Goal: Information Seeking & Learning: Check status

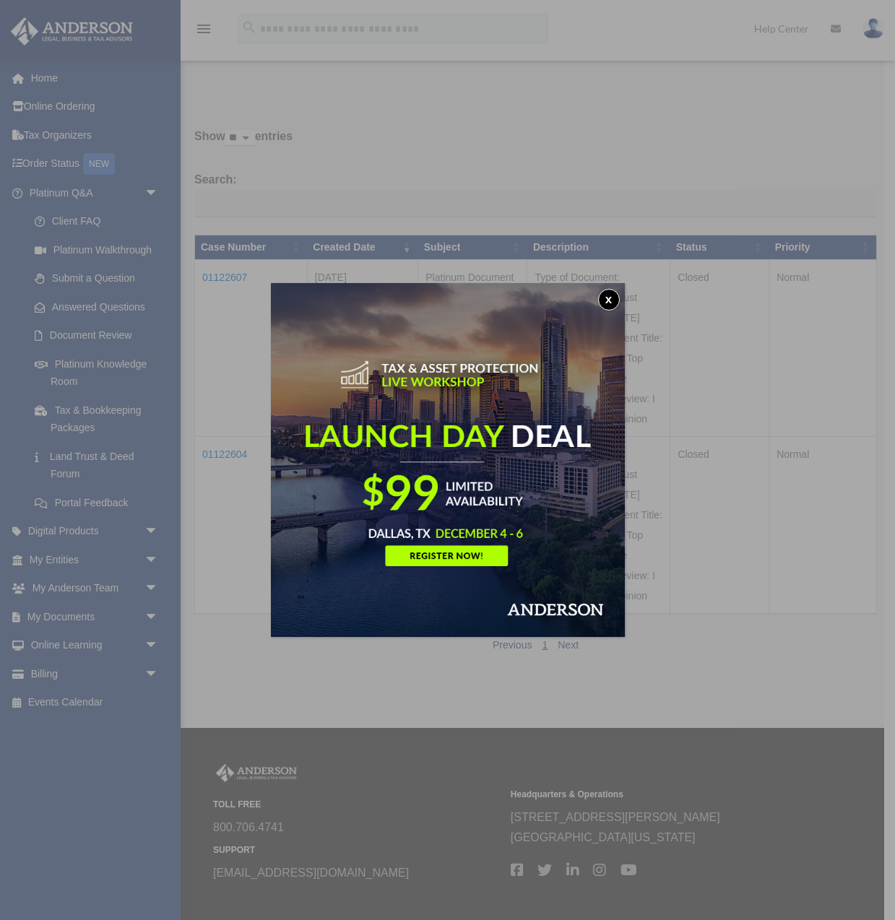
click at [613, 298] on button "x" at bounding box center [609, 300] width 22 height 22
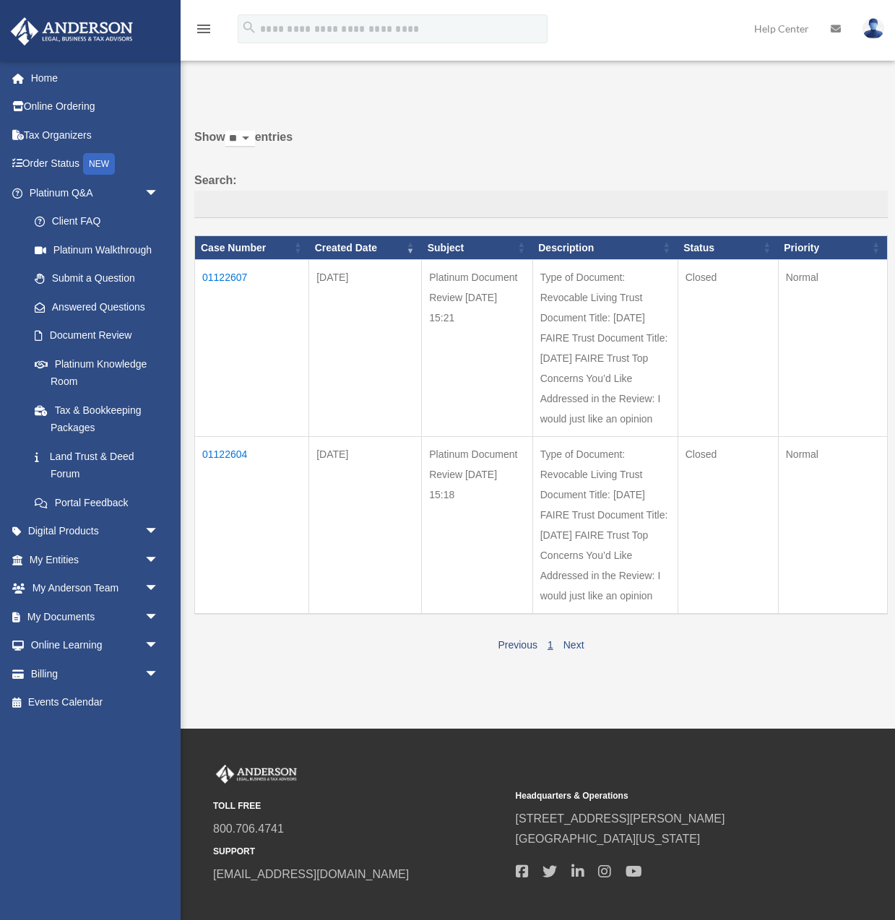
click at [227, 451] on td "01122604" at bounding box center [252, 526] width 114 height 178
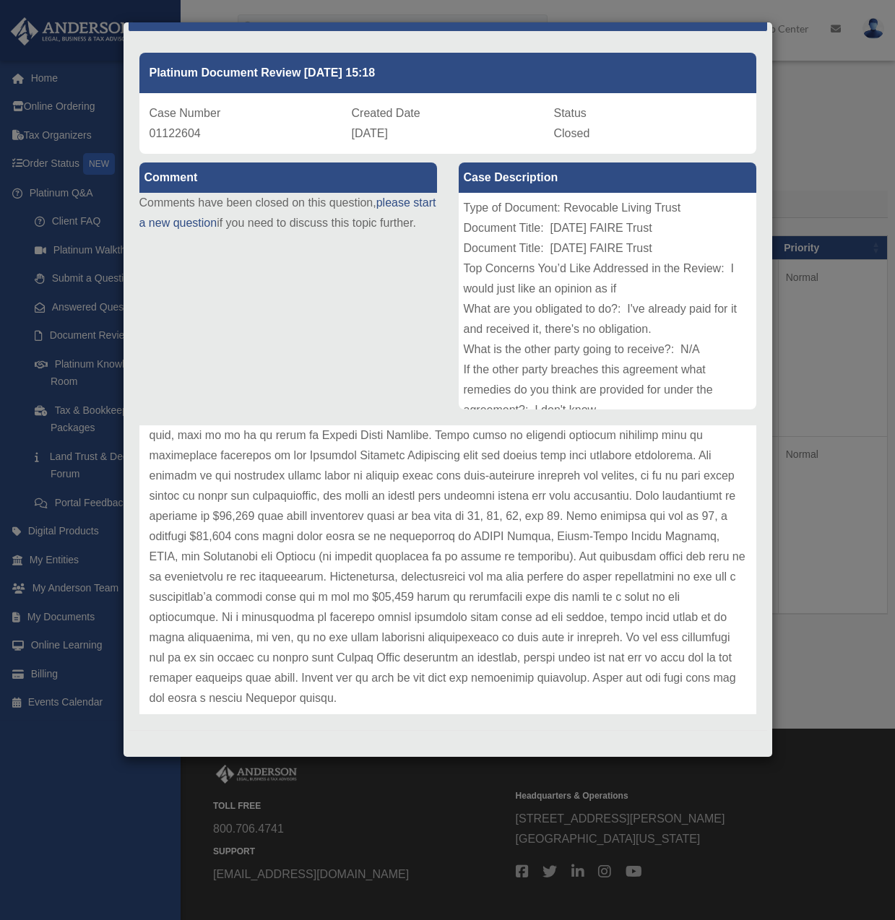
scroll to position [363, 0]
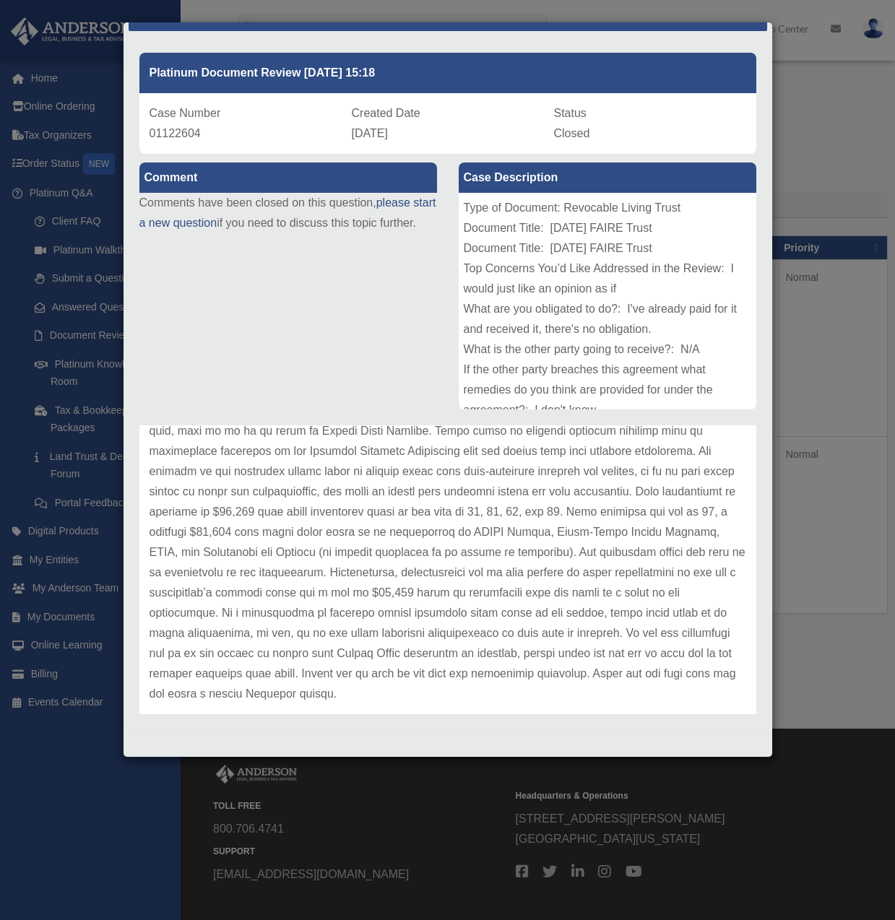
click at [480, 646] on p at bounding box center [447, 421] width 596 height 566
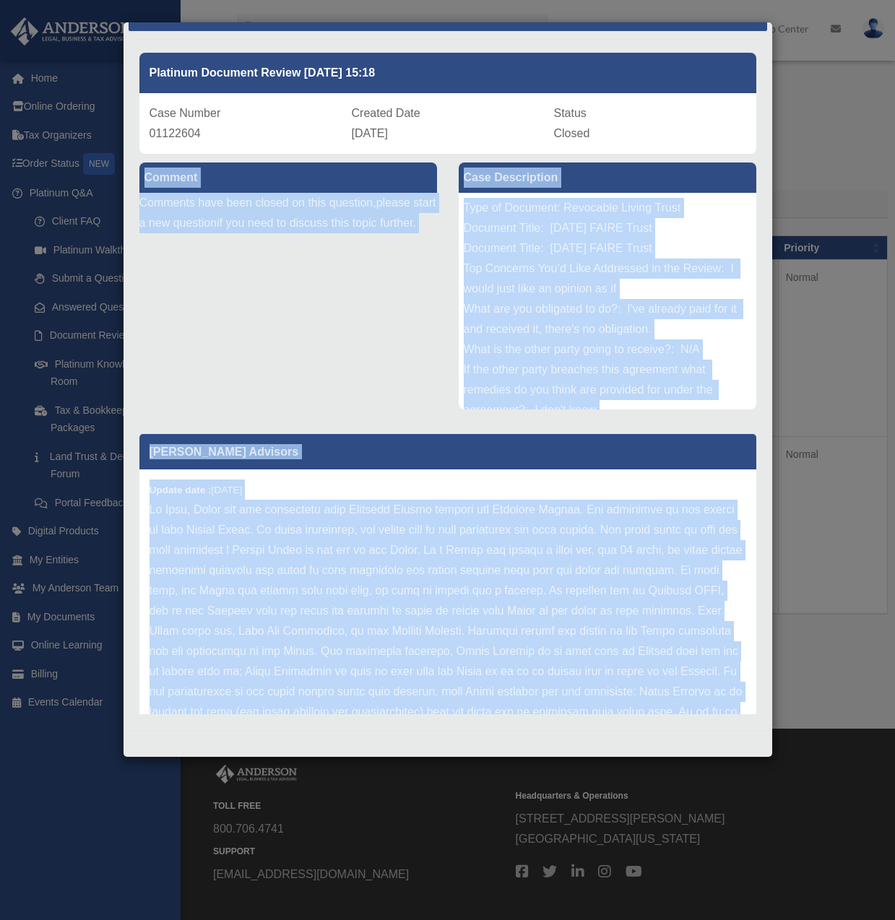
scroll to position [0, 0]
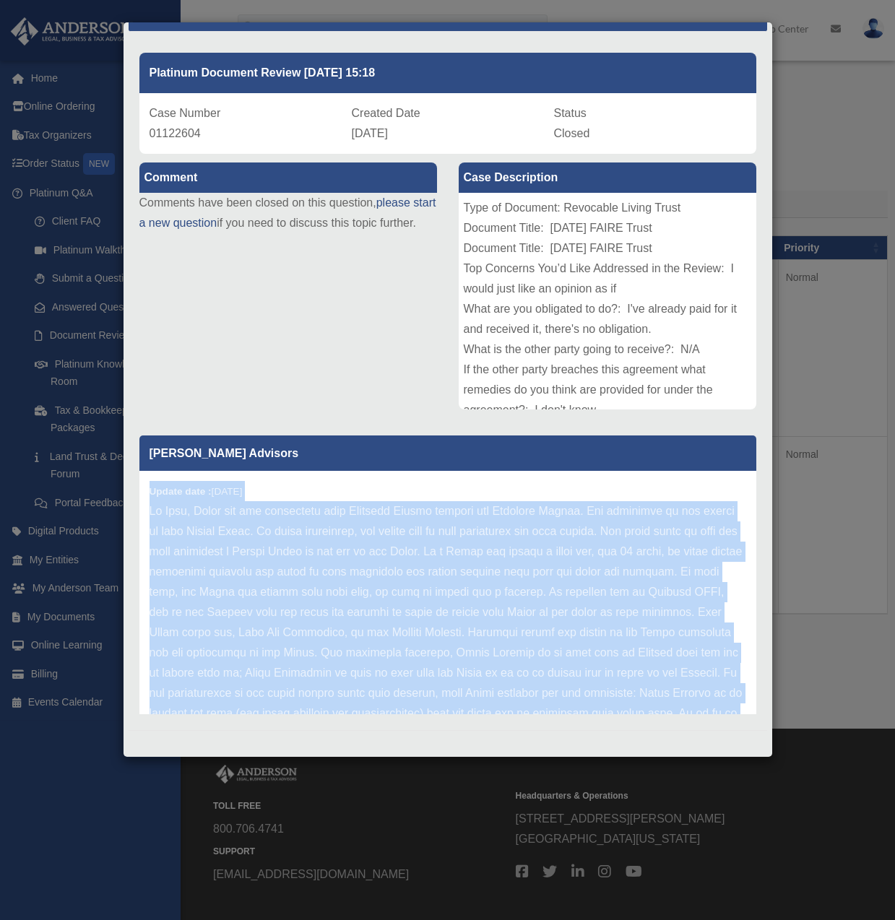
drag, startPoint x: 485, startPoint y: 674, endPoint x: 144, endPoint y: 492, distance: 386.4
click at [144, 492] on div "Update date : [DATE]" at bounding box center [447, 784] width 617 height 627
copy div "Update date : [DATE] Hi [PERSON_NAME], Thank you for submitting your Document R…"
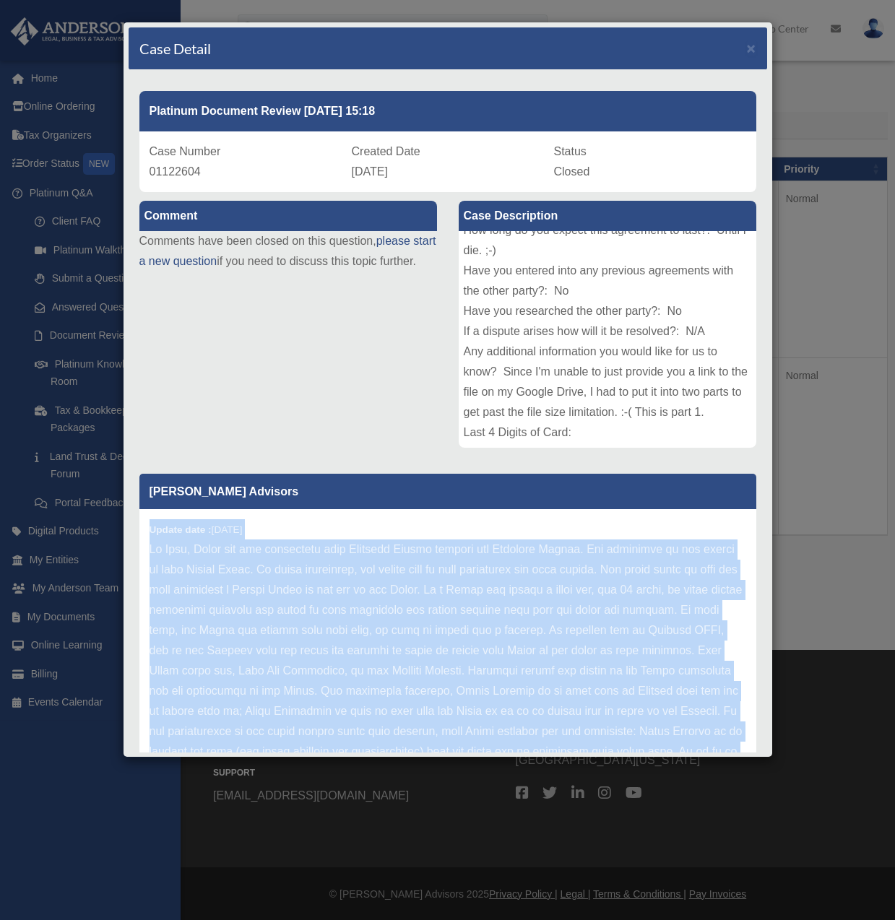
click at [513, 576] on p at bounding box center [447, 822] width 596 height 566
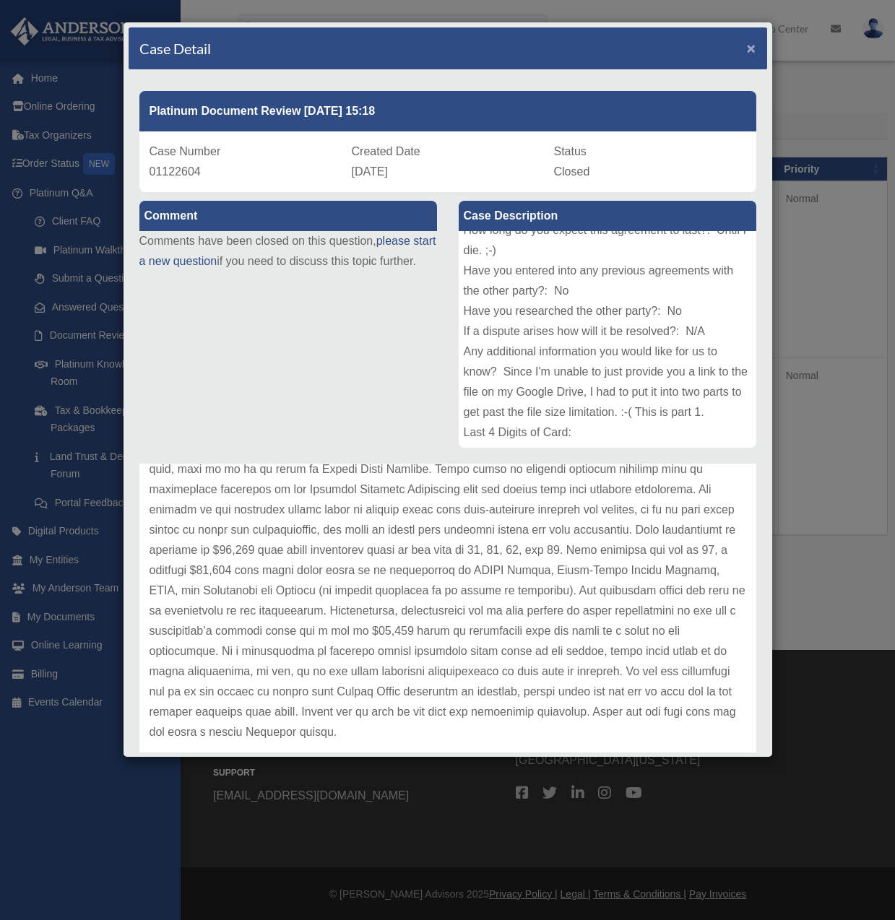
click at [752, 45] on span "×" at bounding box center [751, 48] width 9 height 17
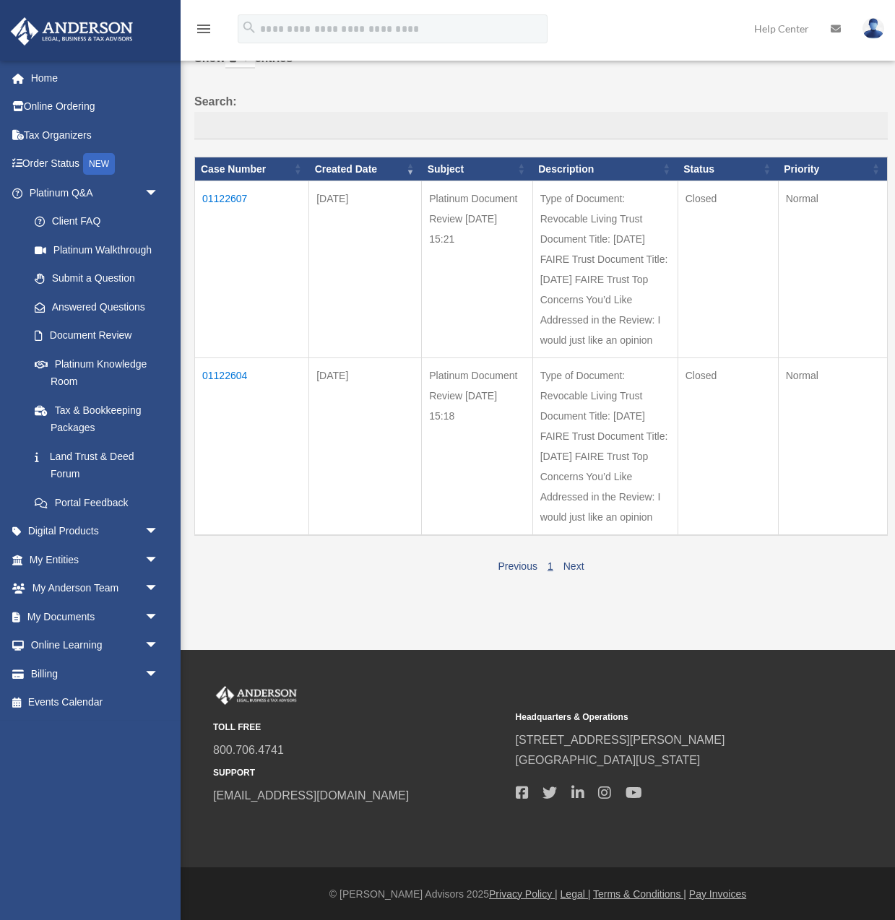
click at [237, 374] on td "01122604" at bounding box center [252, 447] width 114 height 178
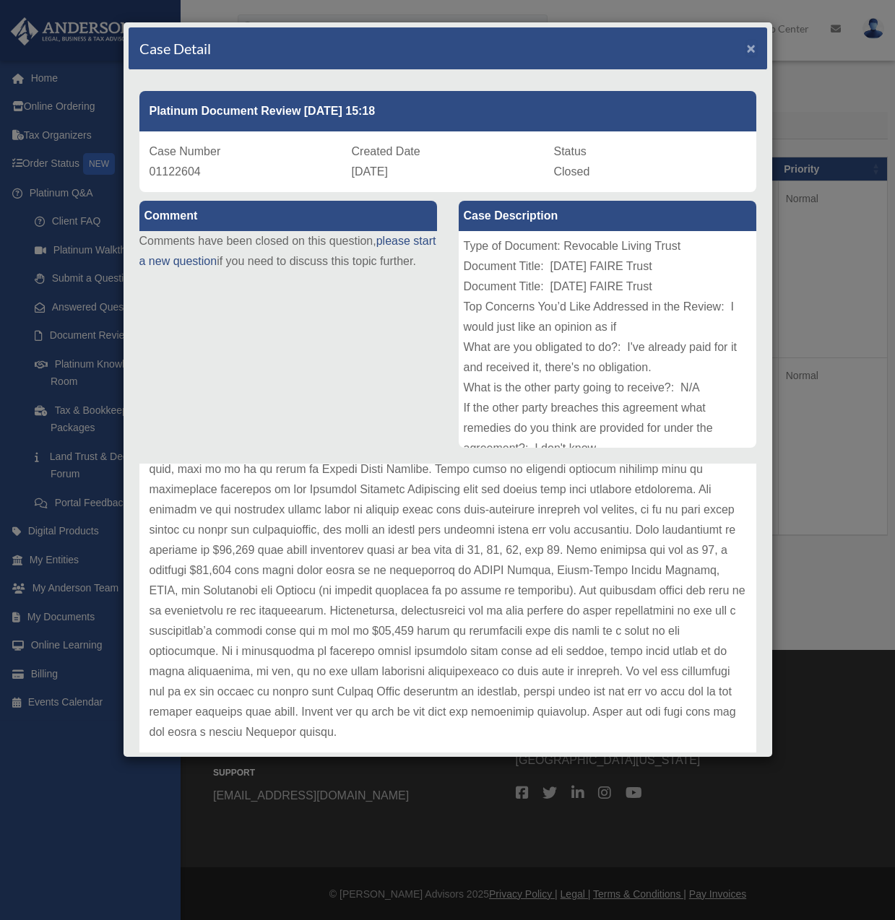
click at [752, 50] on span "×" at bounding box center [751, 48] width 9 height 17
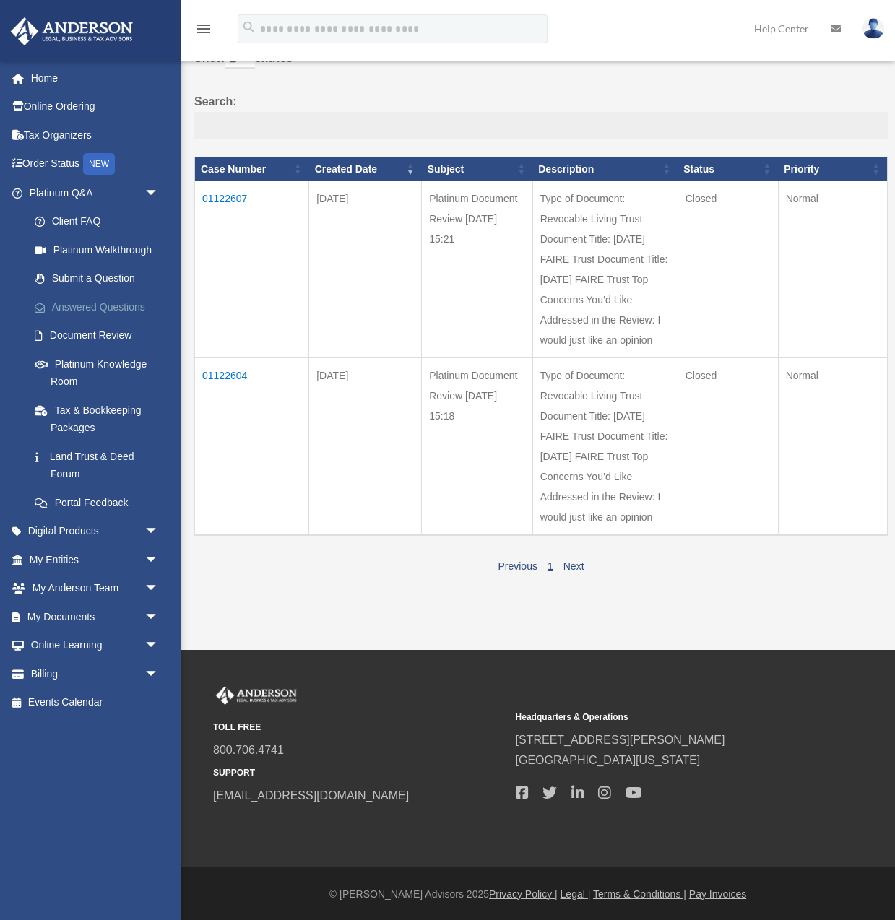
click at [90, 305] on link "Answered Questions" at bounding box center [100, 306] width 160 height 29
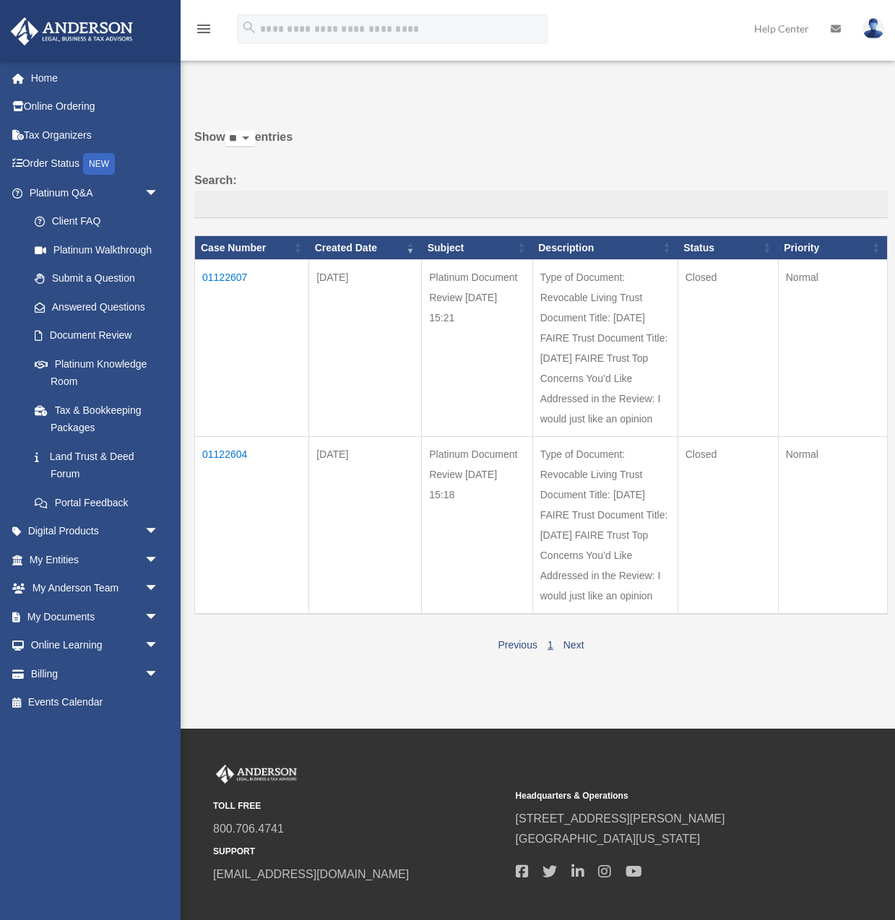
click at [438, 163] on div "Show ** ** ** *** entries Search: Case Number Created Date Subject Description …" at bounding box center [540, 391] width 693 height 528
click at [86, 463] on link "Land Trust & Deed Forum" at bounding box center [100, 465] width 160 height 46
